Goal: Information Seeking & Learning: Learn about a topic

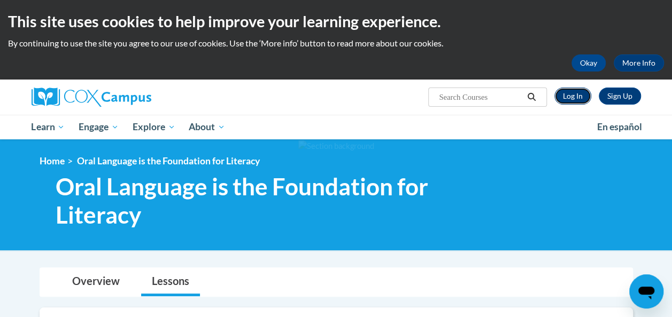
click at [465, 91] on link "Log In" at bounding box center [572, 96] width 37 height 17
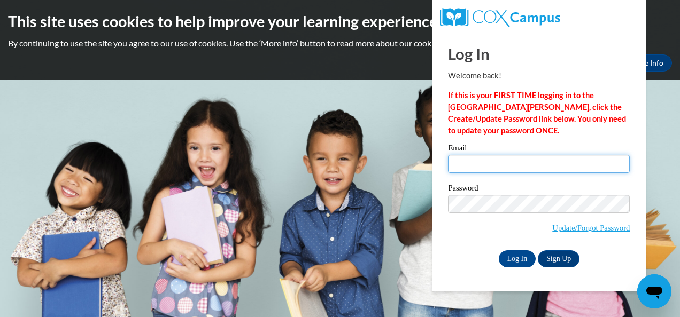
click at [497, 157] on input "Email" at bounding box center [539, 164] width 182 height 18
type input "clynch3@wildcat.fvsu.edu"
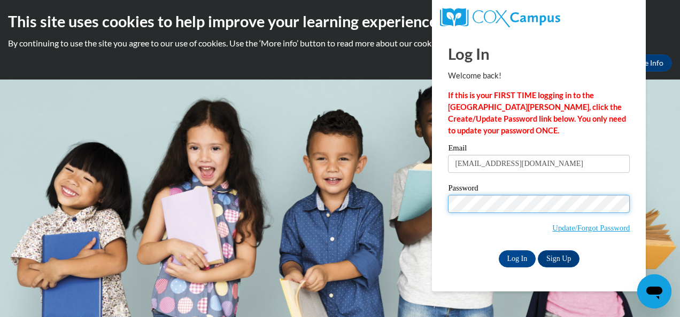
click at [498, 251] on input "Log In" at bounding box center [516, 259] width 37 height 17
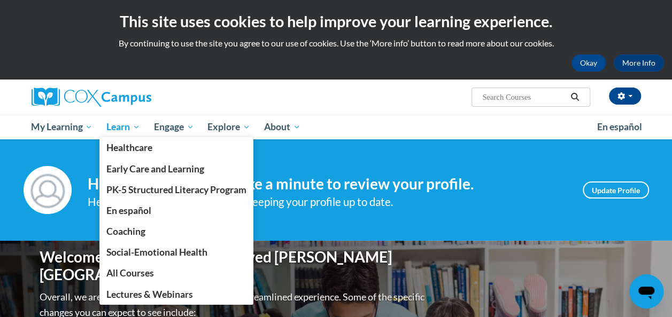
click at [134, 127] on span "Learn" at bounding box center [123, 127] width 34 height 13
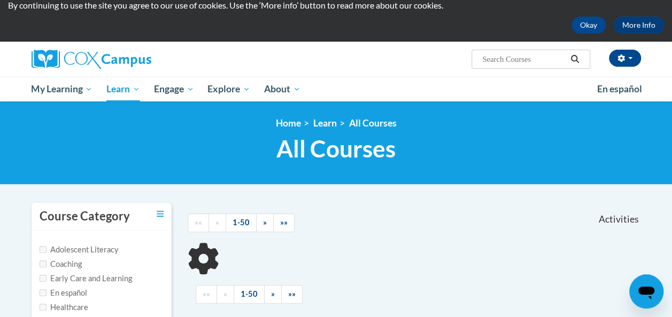
scroll to position [38, 0]
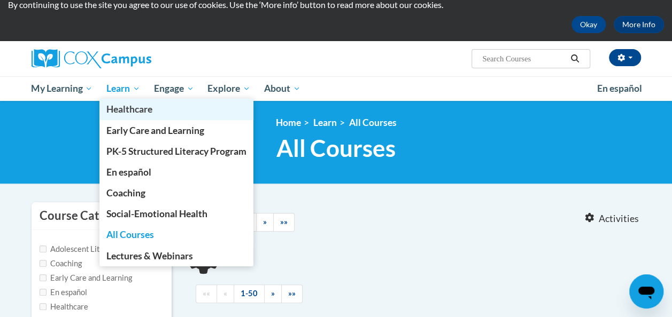
click at [123, 100] on link "Healthcare" at bounding box center [176, 109] width 154 height 21
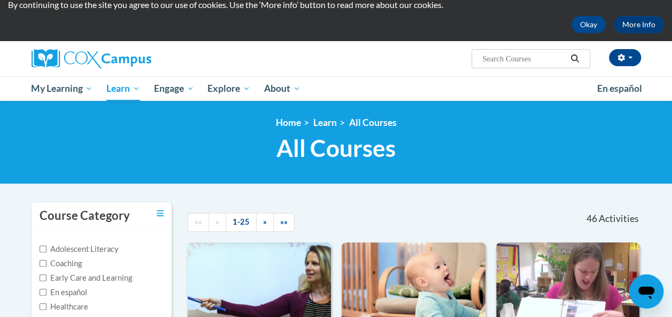
click at [337, 215] on ul "«« « 1-25 » »»" at bounding box center [278, 222] width 180 height 19
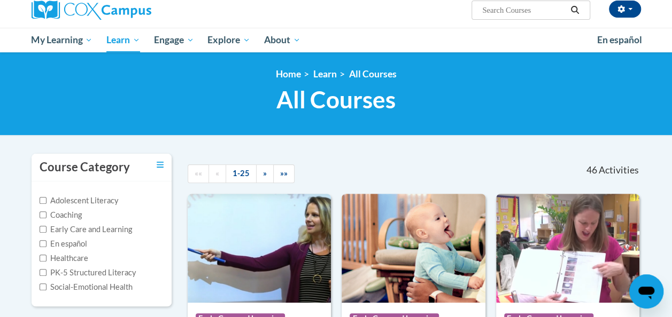
scroll to position [87, 0]
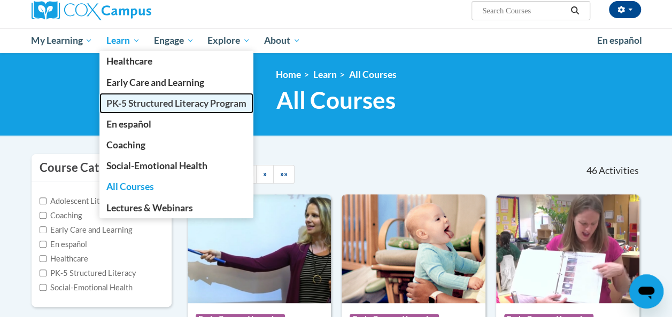
click at [153, 102] on span "PK-5 Structured Literacy Program" at bounding box center [176, 103] width 140 height 11
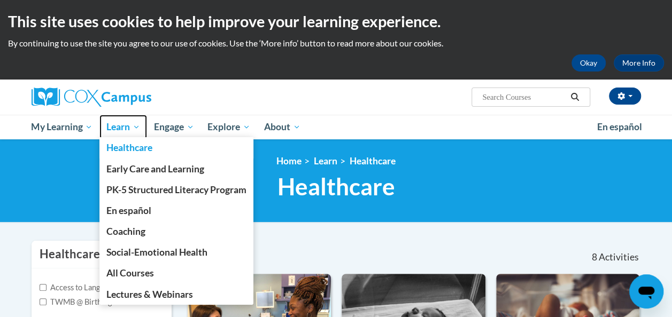
click at [135, 128] on span "Learn" at bounding box center [123, 127] width 34 height 13
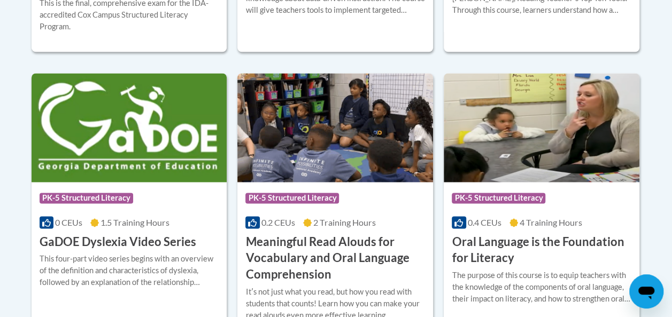
scroll to position [688, 0]
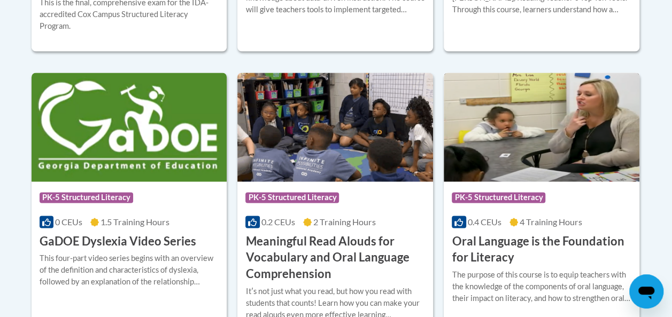
click at [464, 143] on img at bounding box center [541, 127] width 196 height 109
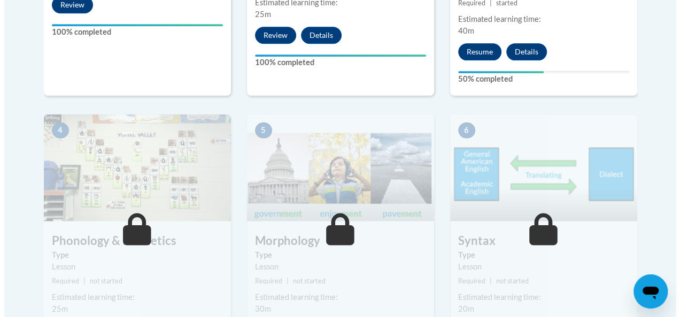
scroll to position [579, 0]
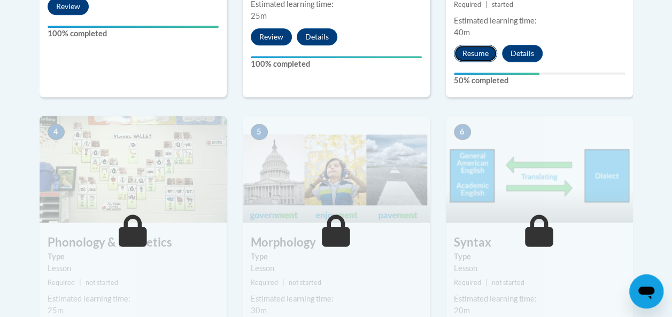
click at [485, 56] on button "Resume" at bounding box center [475, 53] width 43 height 17
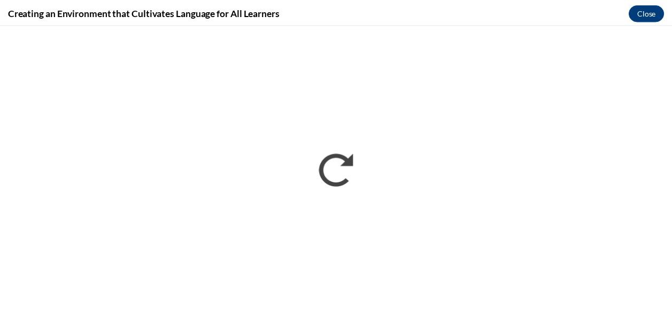
scroll to position [0, 0]
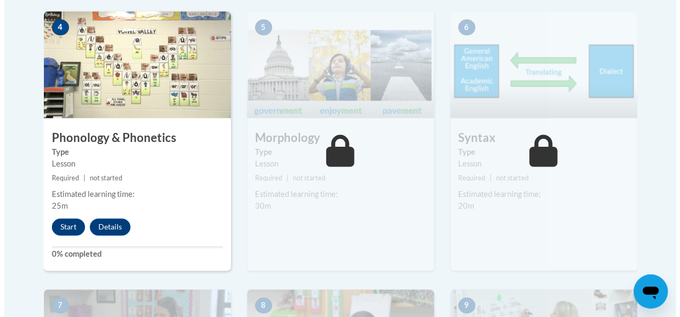
scroll to position [684, 0]
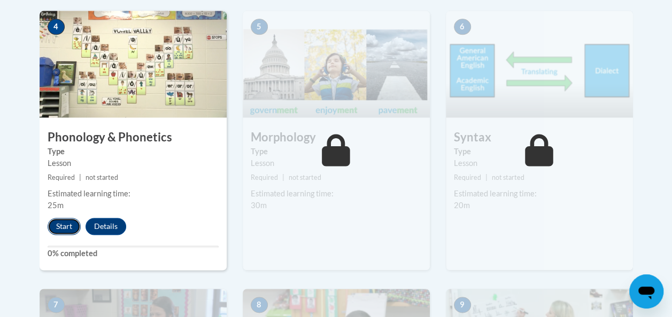
click at [72, 228] on button "Start" at bounding box center [64, 226] width 33 height 17
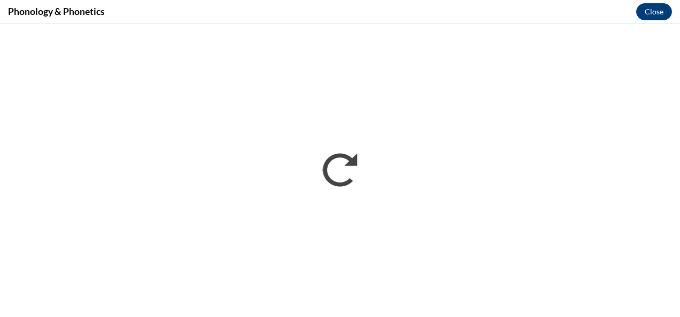
scroll to position [0, 0]
